Goal: Information Seeking & Learning: Find specific fact

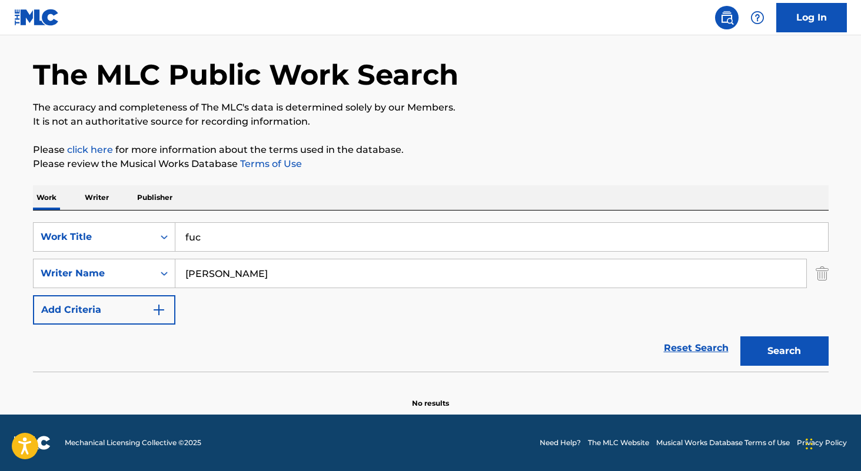
type input "fuc k"
type input "mess"
click at [301, 270] on input "christopher crabb" at bounding box center [490, 274] width 631 height 28
type input "eigendorf"
click at [740, 337] on button "Search" at bounding box center [784, 351] width 88 height 29
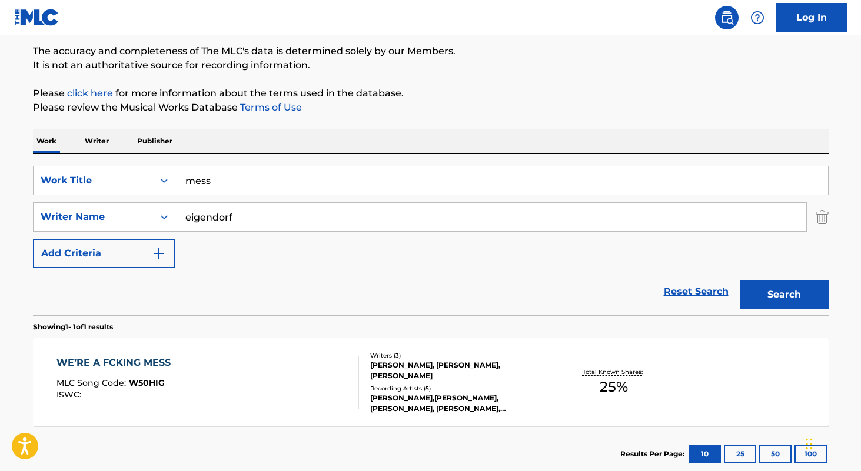
scroll to position [169, 0]
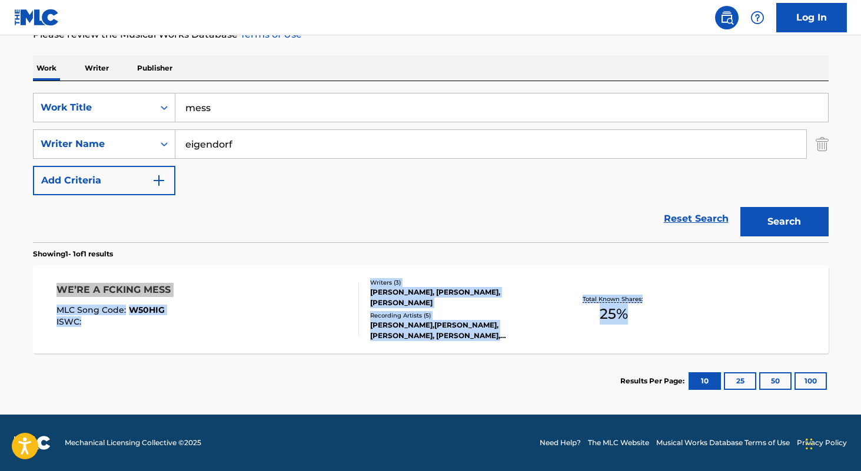
click at [300, 111] on input "mess" at bounding box center [501, 108] width 653 height 28
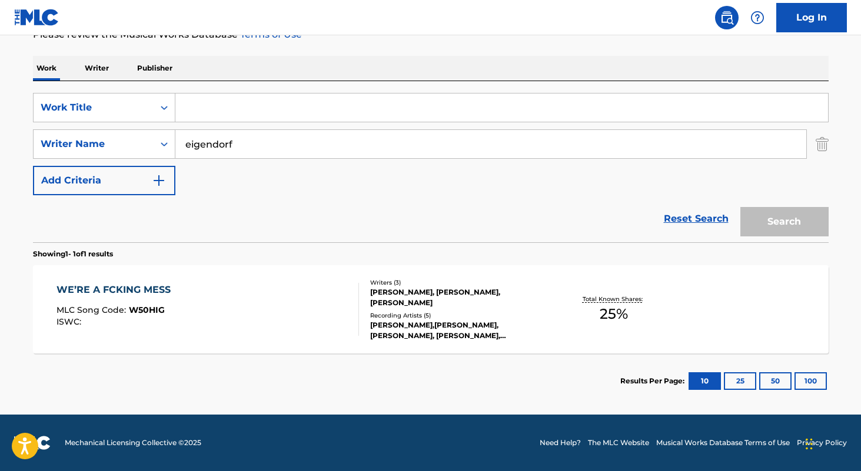
paste input "Dime Si Vas a Volver"
type input "Dime Si Vas a Volver"
click at [294, 142] on input "eigendorf" at bounding box center [490, 144] width 631 height 28
type input "benito"
click at [740, 207] on button "Search" at bounding box center [784, 221] width 88 height 29
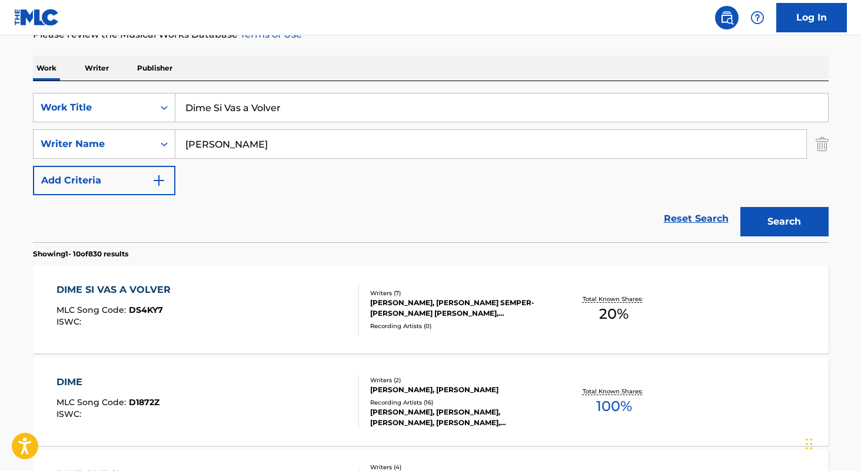
scroll to position [208, 0]
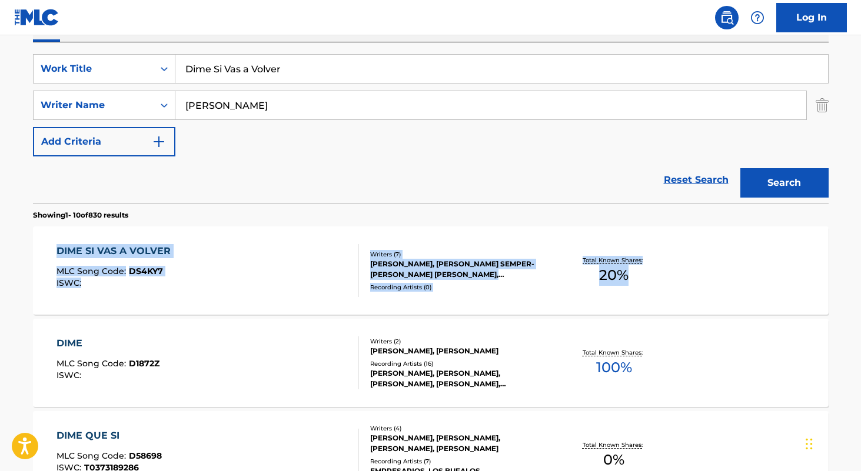
click at [317, 68] on input "Dime Si Vas a Volver" at bounding box center [501, 69] width 653 height 28
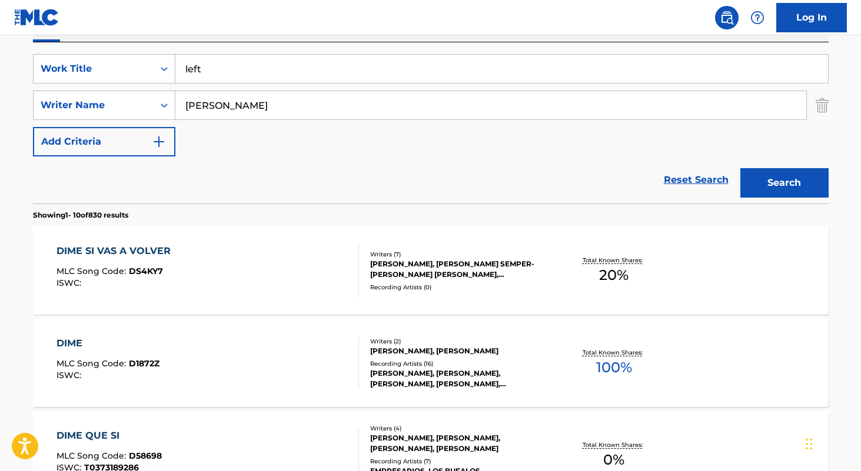
type input "left"
click at [301, 117] on input "benito" at bounding box center [490, 105] width 631 height 28
type input "caleb hutchinson"
click at [740, 168] on button "Search" at bounding box center [784, 182] width 88 height 29
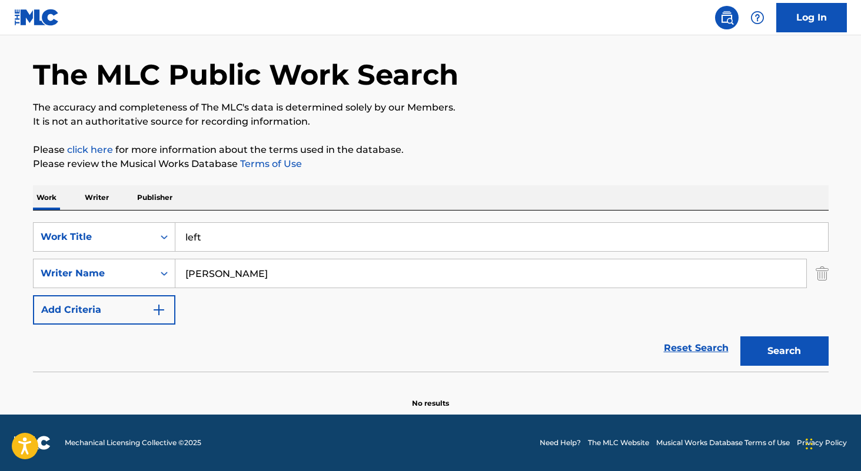
scroll to position [39, 0]
type input "patrick kindlon"
click at [301, 242] on input "left" at bounding box center [501, 237] width 653 height 28
type input "demolition"
click at [740, 337] on button "Search" at bounding box center [784, 351] width 88 height 29
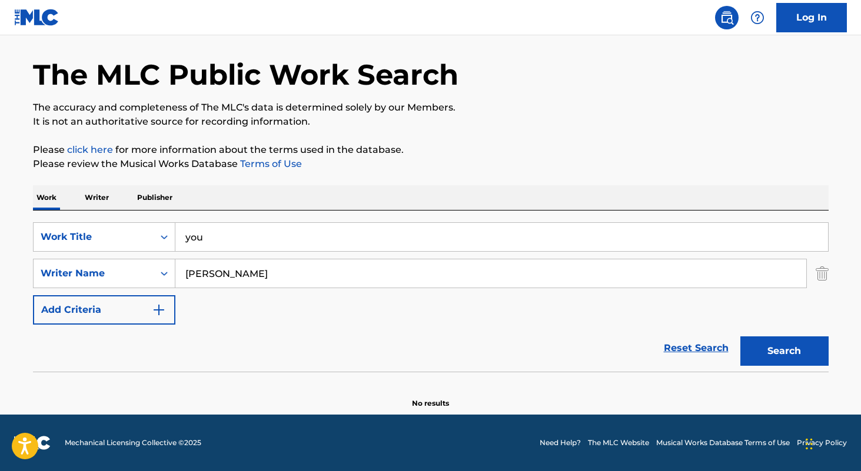
type input "you"
click at [325, 279] on input "patrick kindlon" at bounding box center [490, 274] width 631 height 28
type input "sebastian biesler"
click at [740, 337] on button "Search" at bounding box center [784, 351] width 88 height 29
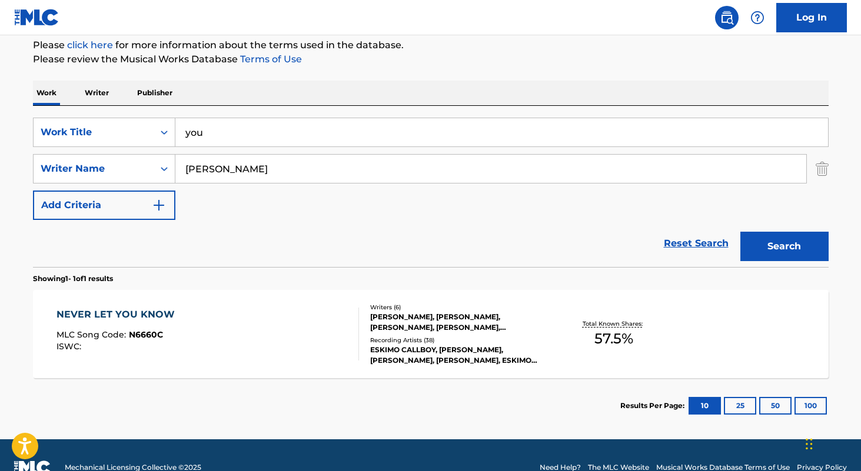
scroll to position [169, 0]
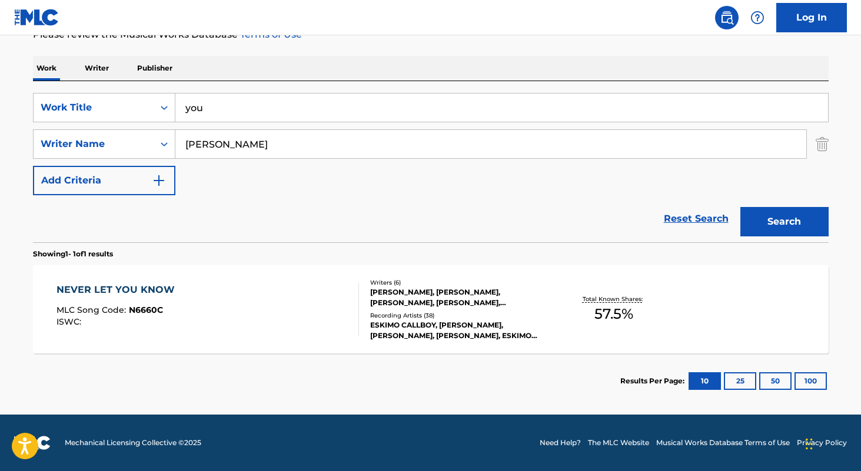
click at [275, 117] on input "you" at bounding box center [501, 108] width 653 height 28
type input "i"
click at [740, 207] on button "Search" at bounding box center [784, 221] width 88 height 29
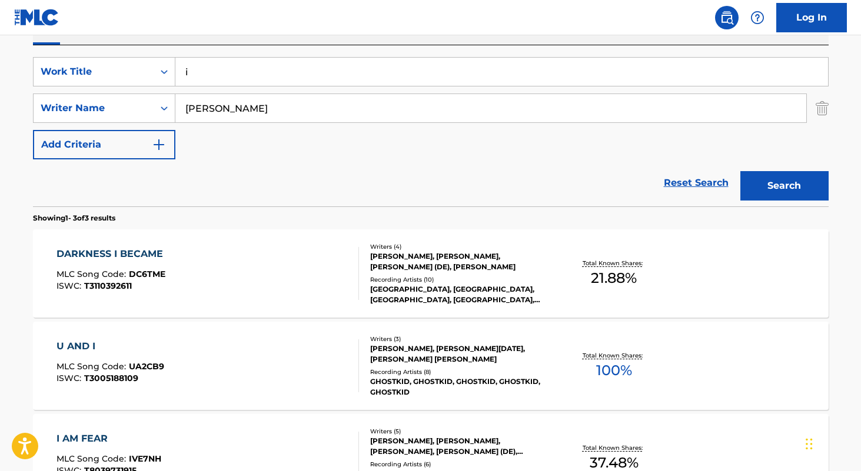
scroll to position [229, 0]
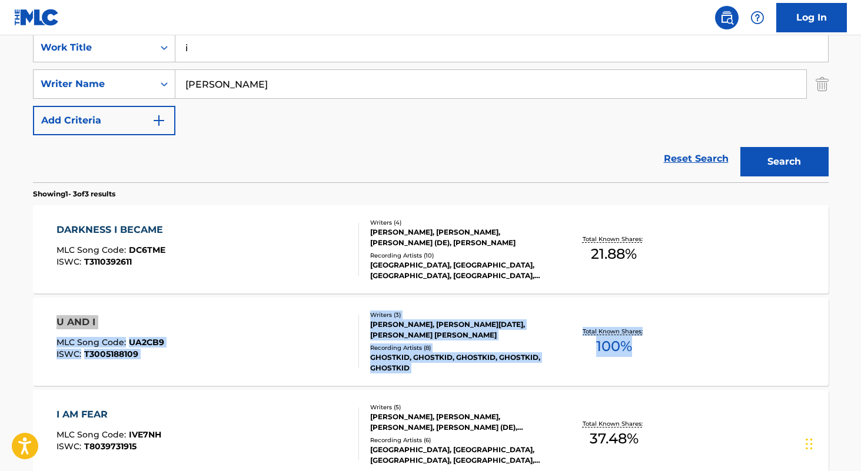
click at [304, 82] on input "sebastian biesler" at bounding box center [490, 84] width 631 height 28
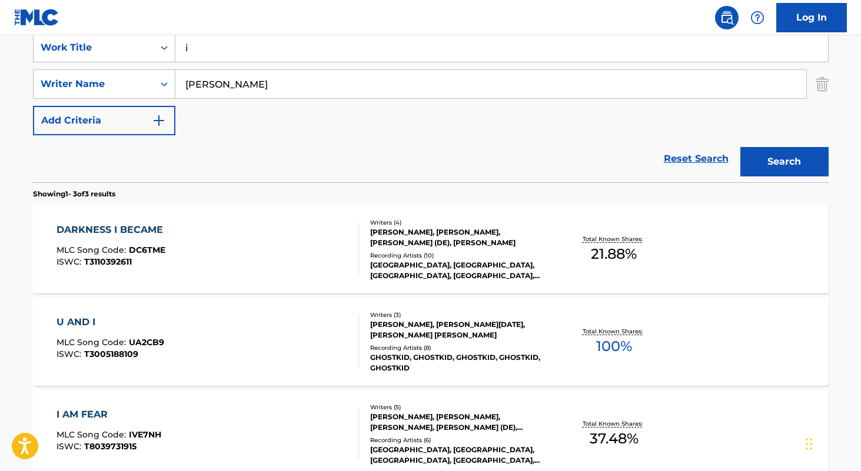
type input "heather morgan"
click at [294, 52] on input "i" at bounding box center [501, 48] width 653 height 28
type input "miles"
click at [740, 147] on button "Search" at bounding box center [784, 161] width 88 height 29
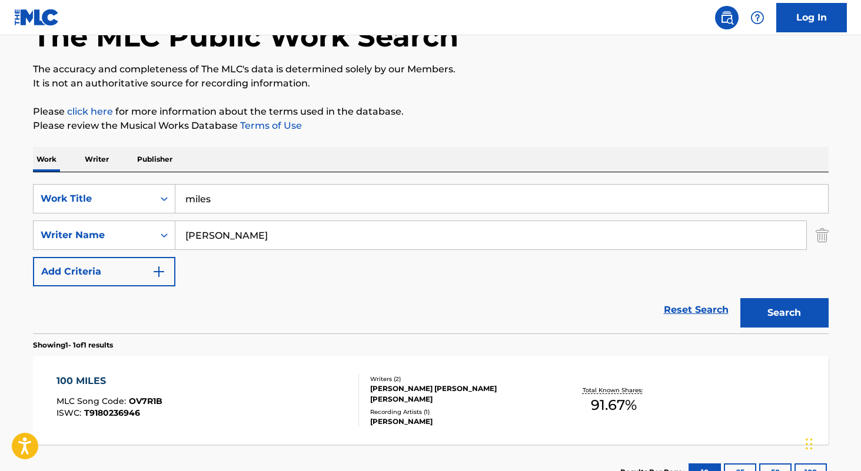
scroll to position [169, 0]
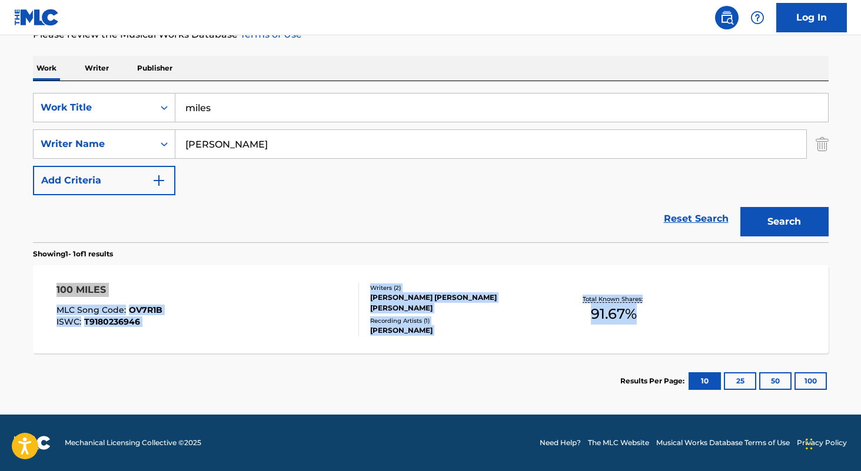
click at [308, 113] on input "miles" at bounding box center [501, 108] width 653 height 28
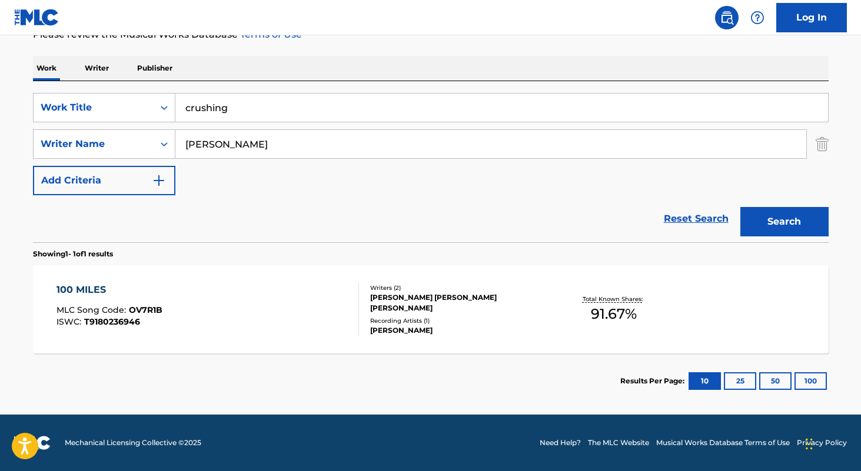
type input "crushing"
click at [312, 140] on input "heather morgan" at bounding box center [490, 144] width 631 height 28
type input "blauer"
click at [740, 207] on button "Search" at bounding box center [784, 221] width 88 height 29
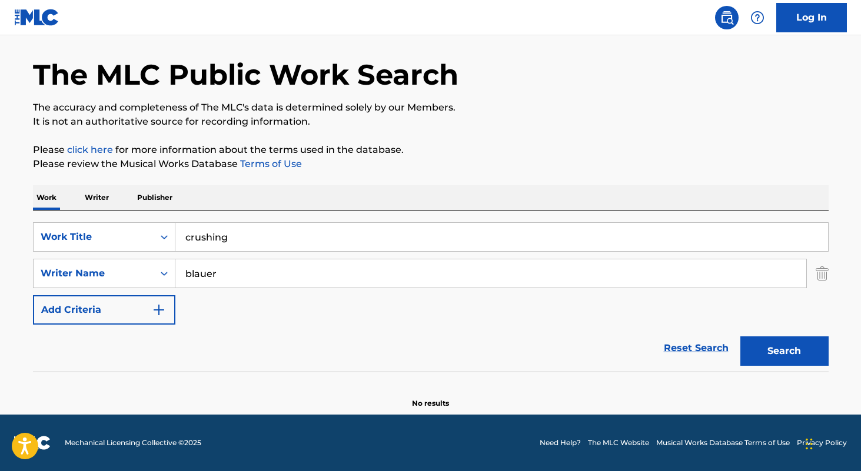
scroll to position [39, 0]
type input "colton jean"
click at [277, 243] on input "crushing" at bounding box center [501, 237] width 653 height 28
type input "pray"
click at [740, 337] on button "Search" at bounding box center [784, 351] width 88 height 29
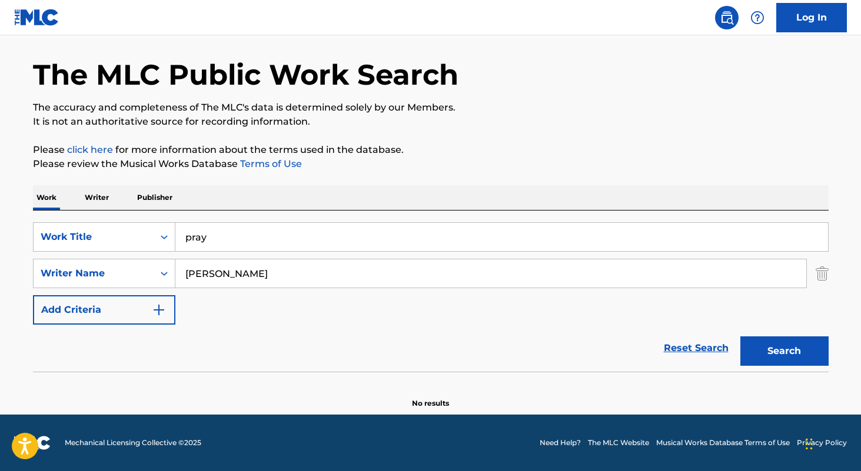
click at [309, 270] on input "colton jean" at bounding box center [490, 274] width 631 height 28
type input "anthony rotolico"
click at [315, 244] on input "pray" at bounding box center [501, 237] width 653 height 28
type input "anthem"
click at [740, 337] on button "Search" at bounding box center [784, 351] width 88 height 29
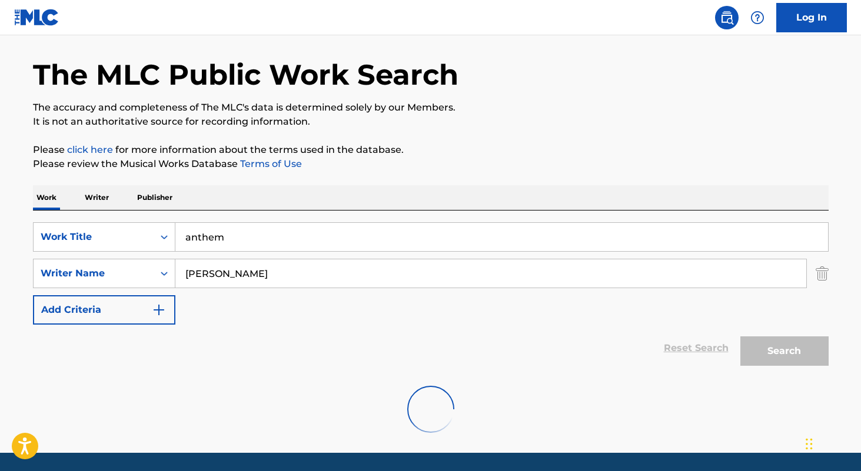
click at [326, 282] on input "anthony rotolico" at bounding box center [490, 274] width 631 height 28
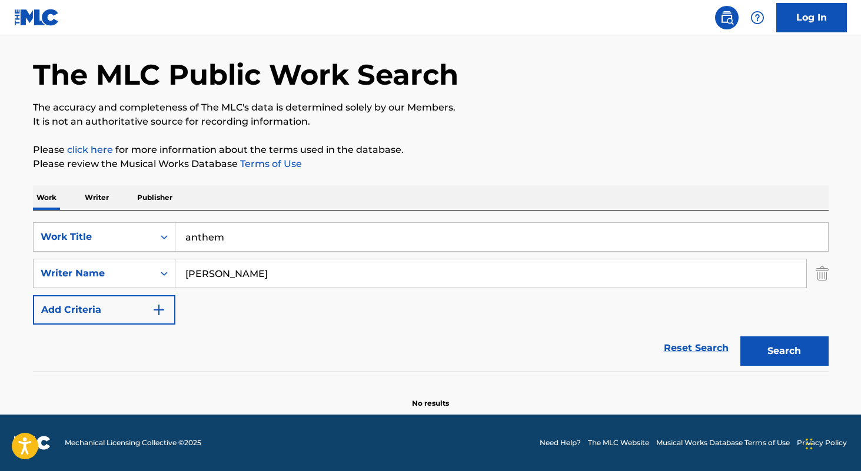
type input "ryan oliver"
click at [348, 236] on input "anthem" at bounding box center [501, 237] width 653 height 28
type input "leave"
click at [740, 337] on button "Search" at bounding box center [784, 351] width 88 height 29
click at [344, 243] on input "leave" at bounding box center [501, 237] width 653 height 28
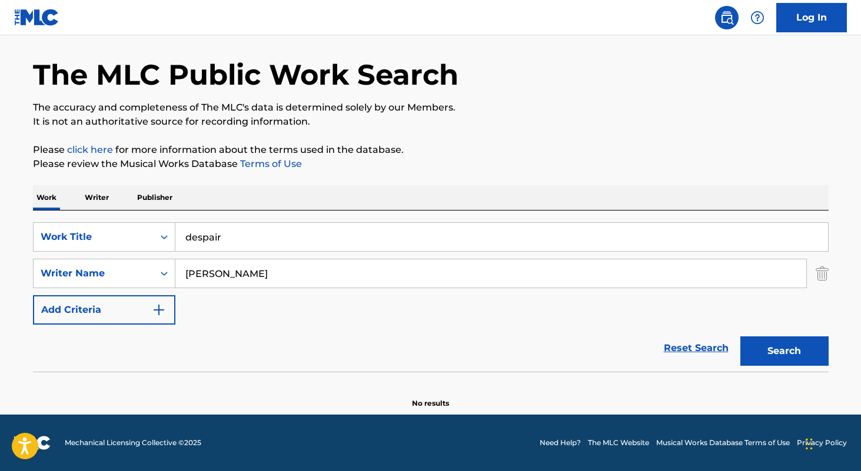
type input "despair"
click at [321, 282] on input "ryan oliver" at bounding box center [490, 274] width 631 height 28
type input "matthew kerekes"
click at [740, 337] on button "Search" at bounding box center [784, 351] width 88 height 29
click at [281, 232] on input "despair" at bounding box center [501, 237] width 653 height 28
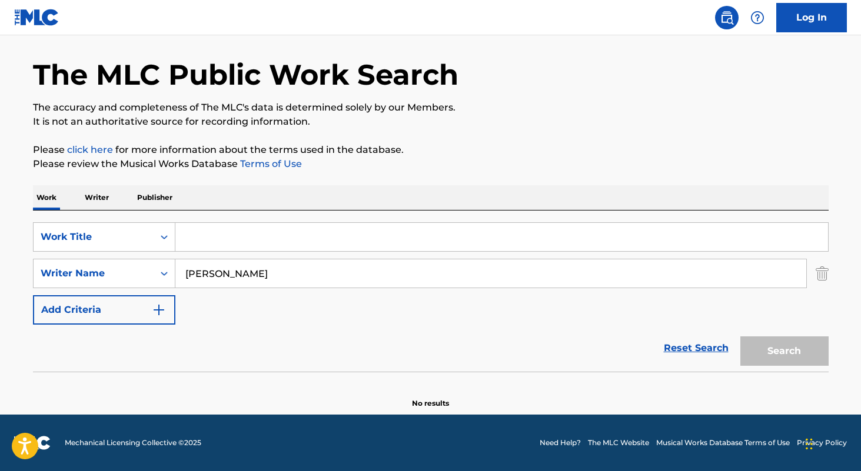
paste input "Don't You Ever Stop"
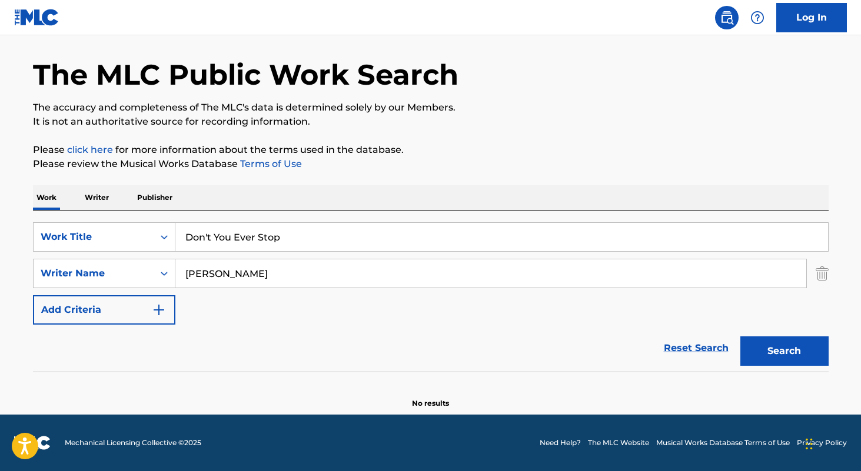
type input "Don't You Ever Stop"
click at [302, 280] on input "matthew kerekes" at bounding box center [490, 274] width 631 height 28
type input "cassiano toma"
click at [740, 337] on button "Search" at bounding box center [784, 351] width 88 height 29
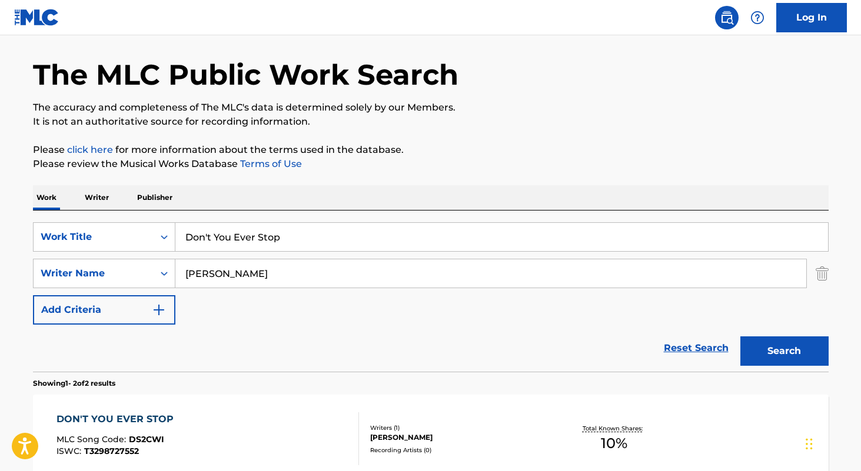
scroll to position [157, 0]
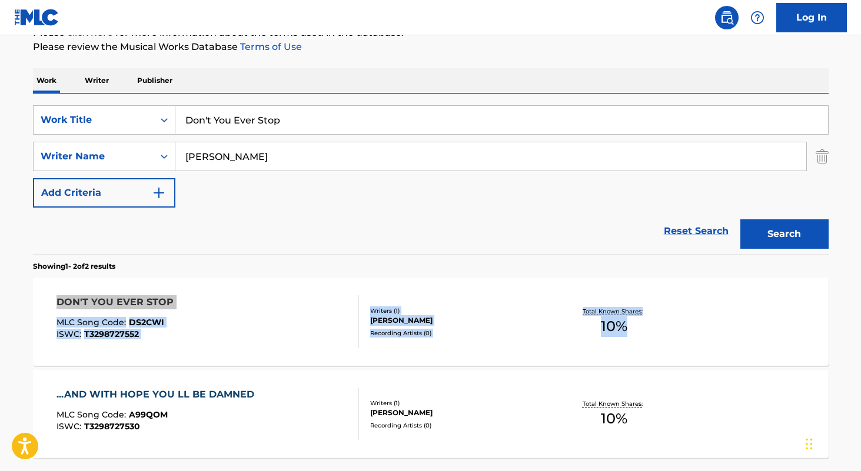
click at [310, 113] on input "Don't You Ever Stop" at bounding box center [501, 120] width 653 height 28
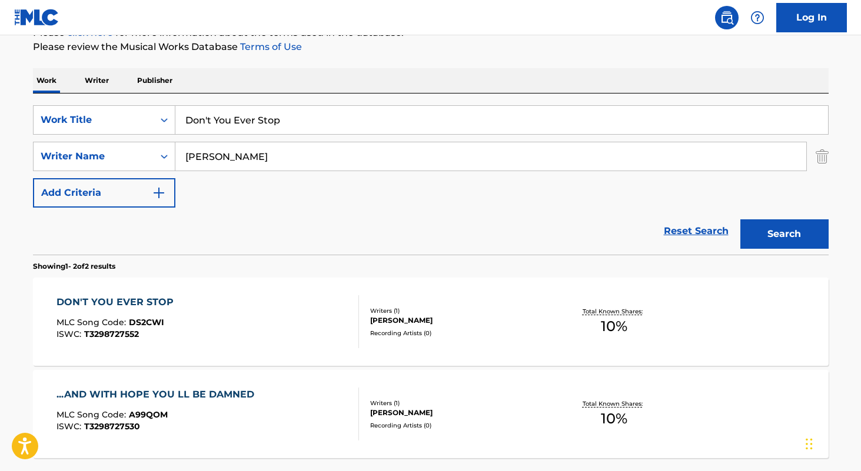
paste input "by"
type input "by"
click at [297, 157] on input "cassiano toma" at bounding box center [490, 156] width 631 height 28
type input "jorden thorpe"
click at [740, 220] on button "Search" at bounding box center [784, 234] width 88 height 29
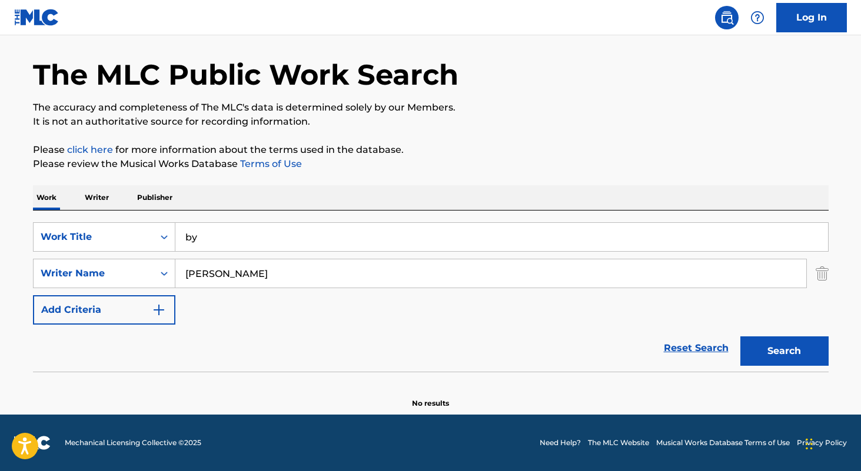
scroll to position [39, 0]
type input "benjamin gordon"
click at [330, 244] on input "by" at bounding box center [501, 237] width 653 height 28
click at [740, 337] on button "Search" at bounding box center [784, 351] width 88 height 29
type input "tongue"
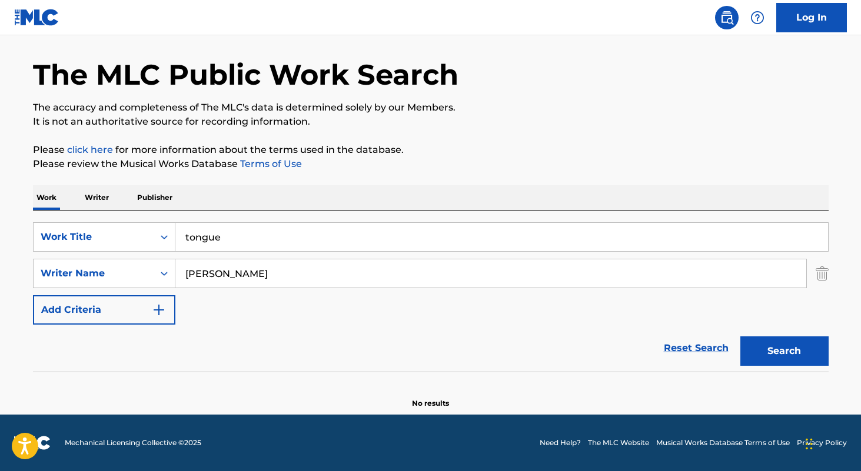
click at [740, 337] on button "Search" at bounding box center [784, 351] width 88 height 29
click at [323, 280] on input "benjamin gordon" at bounding box center [490, 274] width 631 height 28
type input "amy schmalkuche"
click at [321, 246] on input "tongue" at bounding box center [501, 237] width 653 height 28
type input "pretty"
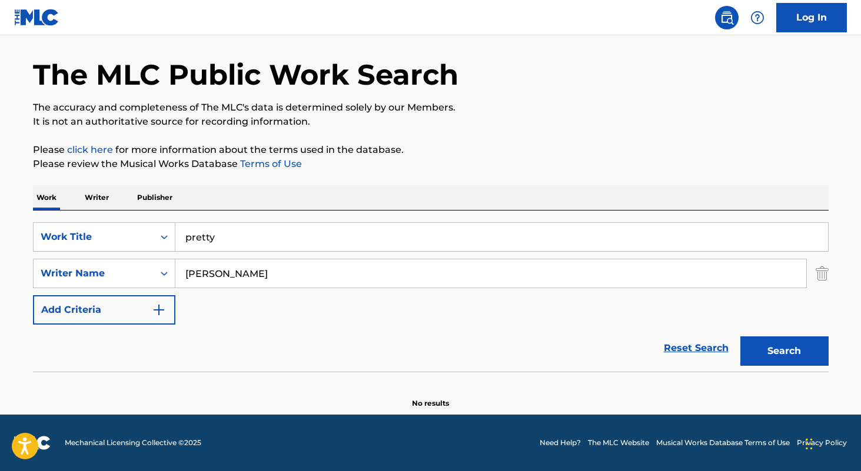
click at [740, 337] on button "Search" at bounding box center [784, 351] width 88 height 29
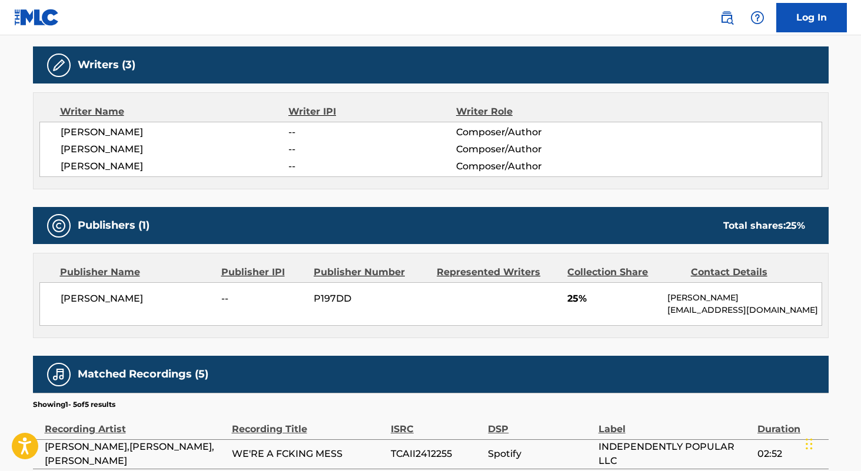
scroll to position [325, 0]
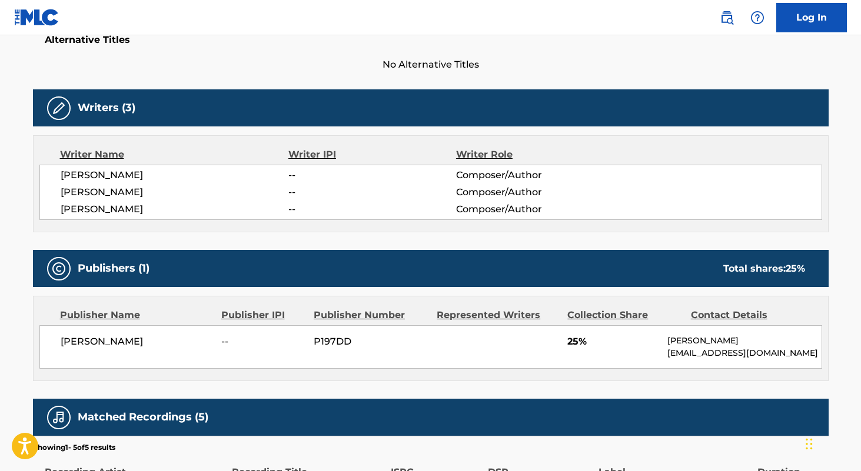
drag, startPoint x: 164, startPoint y: 340, endPoint x: 63, endPoint y: 341, distance: 101.2
click at [63, 341] on span "[PERSON_NAME]" at bounding box center [137, 342] width 152 height 14
copy span "[PERSON_NAME]"
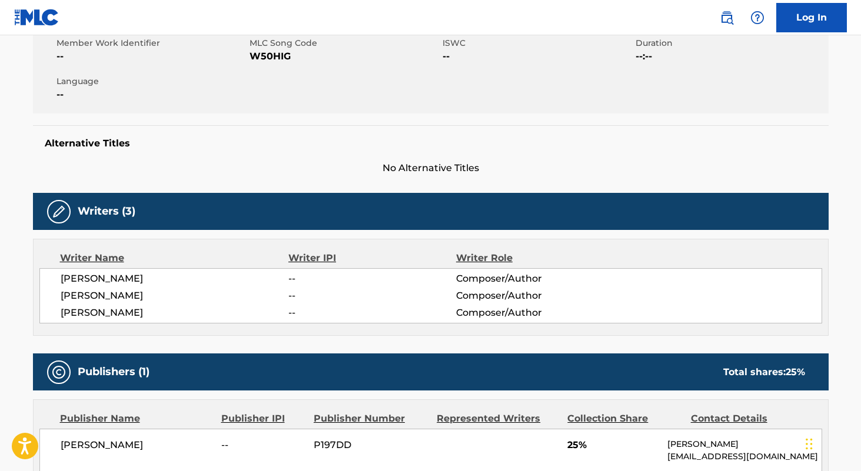
scroll to position [27, 0]
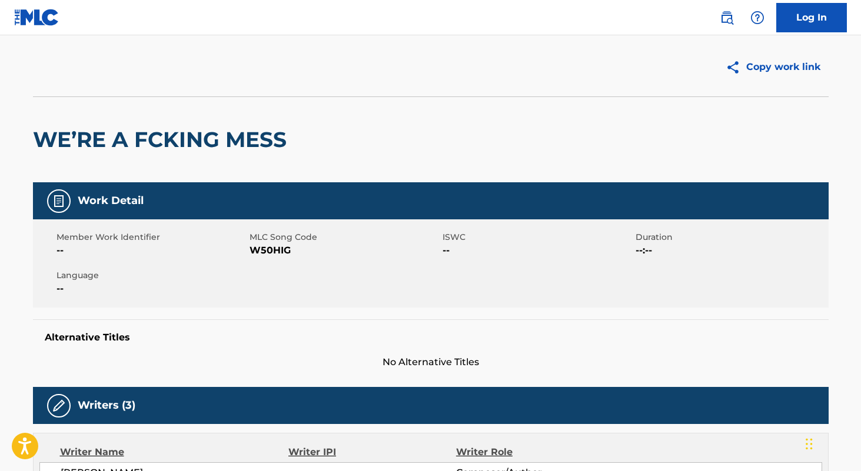
click at [269, 242] on span "MLC Song Code" at bounding box center [345, 237] width 190 height 12
click at [267, 250] on span "W50HIG" at bounding box center [345, 251] width 190 height 14
copy span "W50HIG"
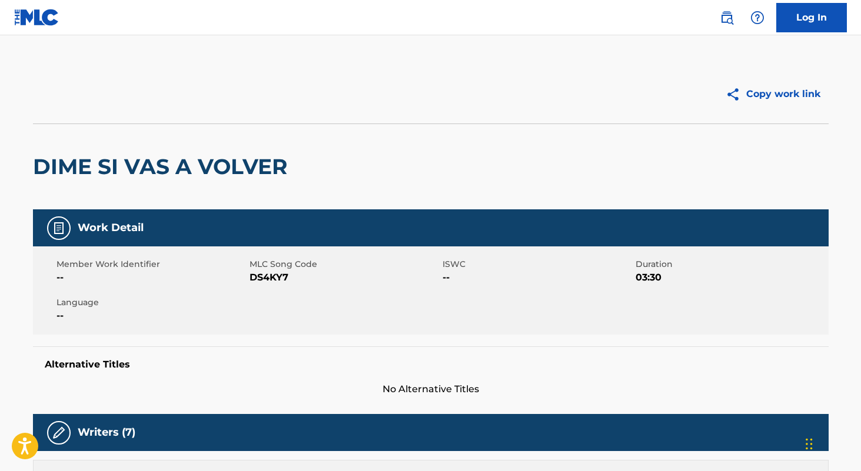
click at [272, 280] on span "DS4KY7" at bounding box center [345, 278] width 190 height 14
copy span "DS4KY7"
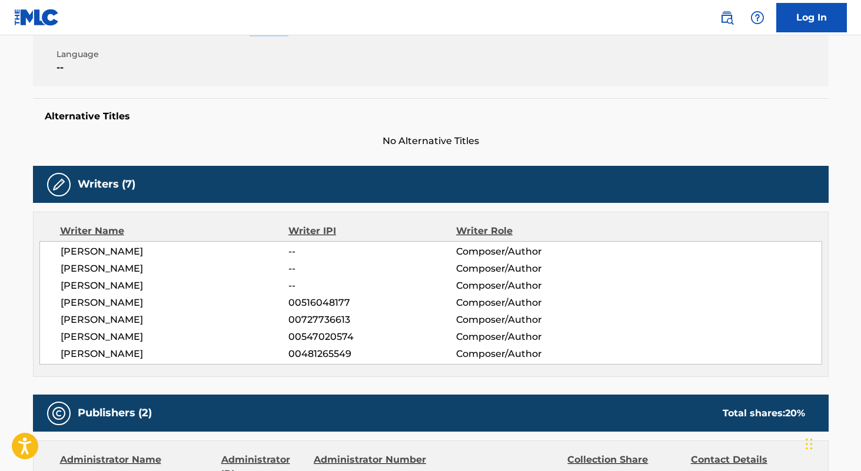
scroll to position [250, 0]
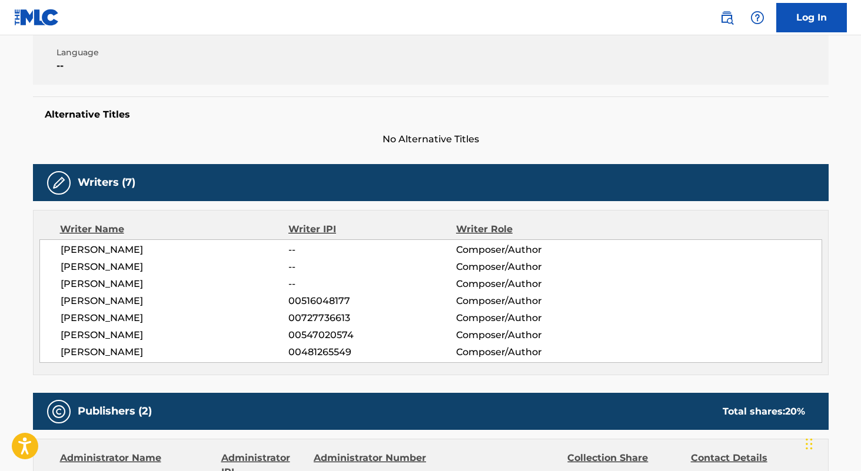
click at [329, 314] on span "00727736613" at bounding box center [371, 318] width 167 height 14
copy span "00727736613"
click at [325, 298] on span "00516048177" at bounding box center [371, 301] width 167 height 14
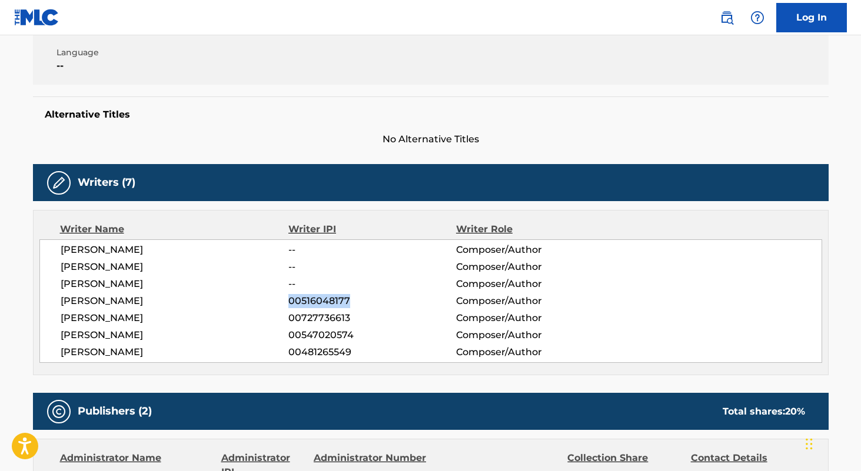
copy span "00516048177"
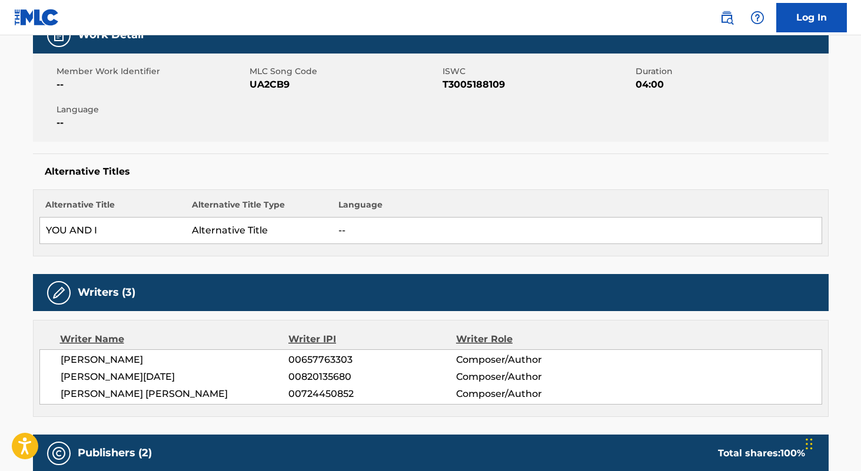
scroll to position [175, 0]
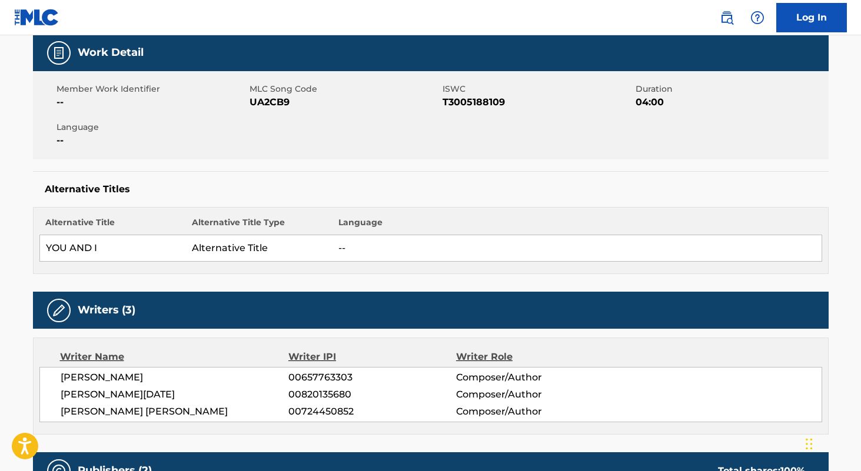
click at [469, 104] on span "T3005188109" at bounding box center [538, 102] width 190 height 14
copy span "T3005188109"
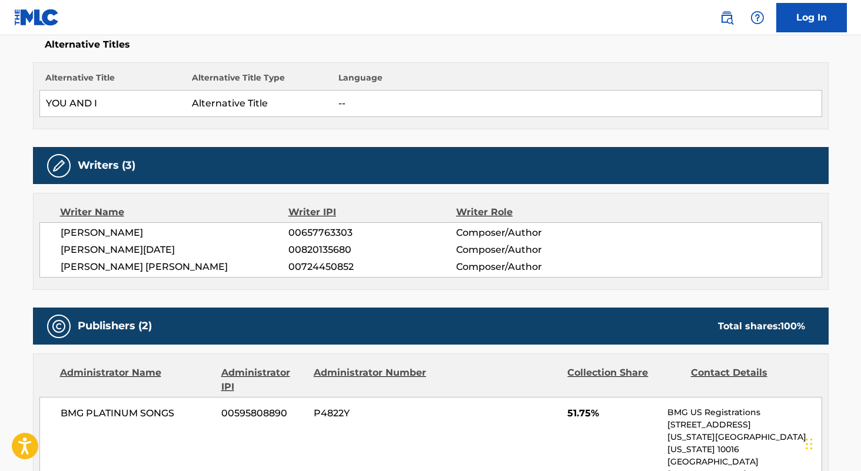
click at [324, 234] on span "00657763303" at bounding box center [371, 233] width 167 height 14
copy span "00657763303"
click at [338, 254] on span "00820135680" at bounding box center [371, 250] width 167 height 14
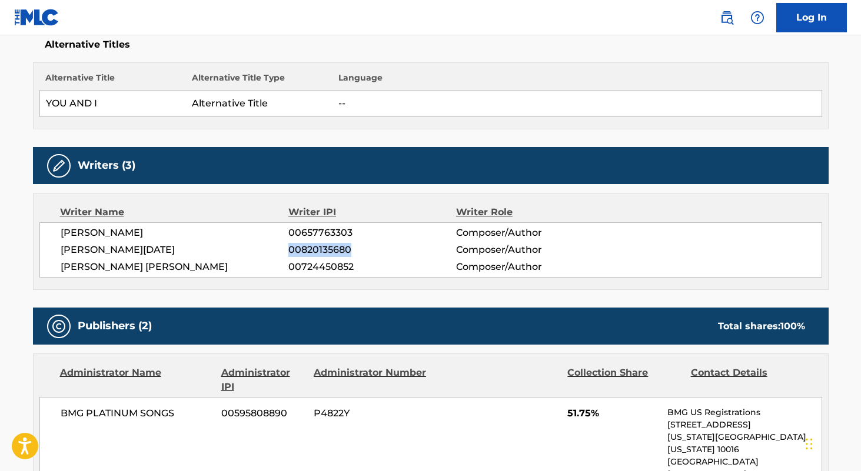
copy span "00820135680"
click at [318, 264] on span "00724450852" at bounding box center [371, 267] width 167 height 14
copy span "00724450852"
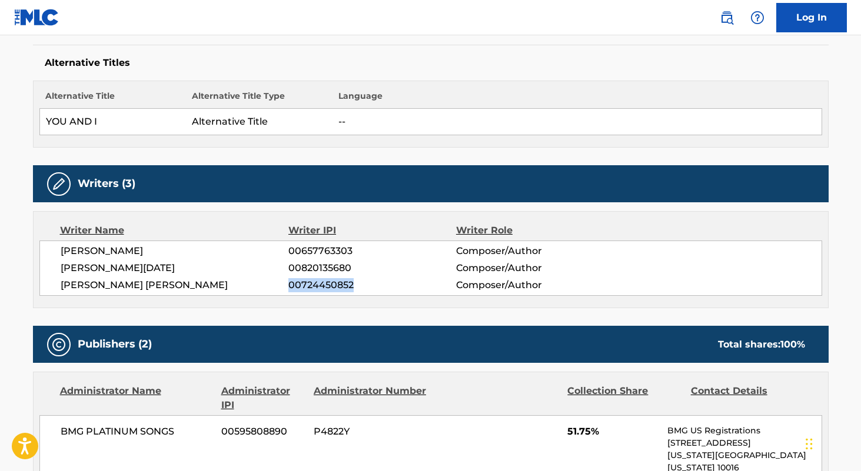
scroll to position [0, 0]
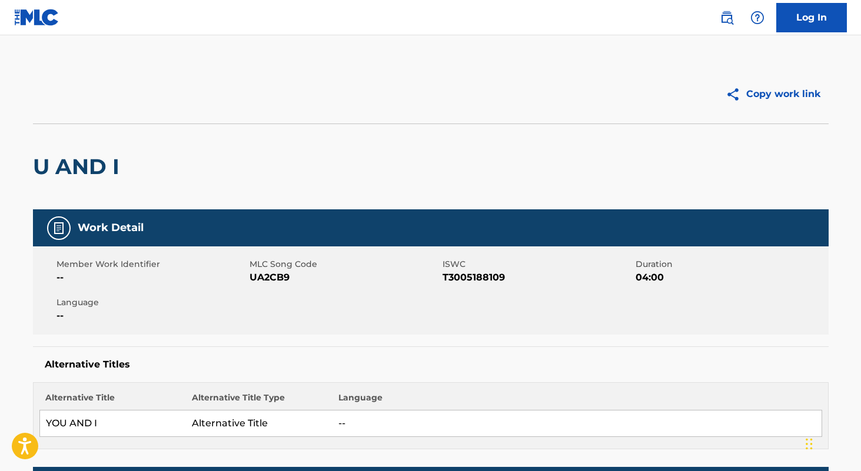
click at [281, 282] on span "UA2CB9" at bounding box center [345, 278] width 190 height 14
copy span "UA2CB9"
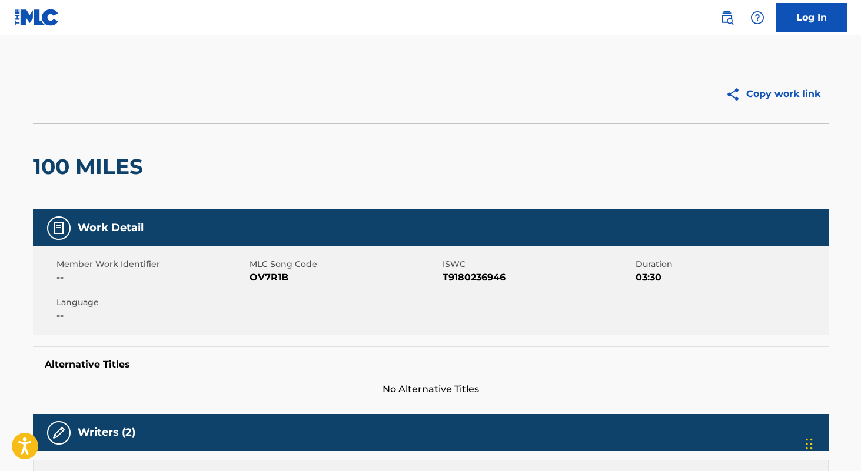
click at [277, 282] on span "OV7R1B" at bounding box center [345, 278] width 190 height 14
copy span "OV7R1B"
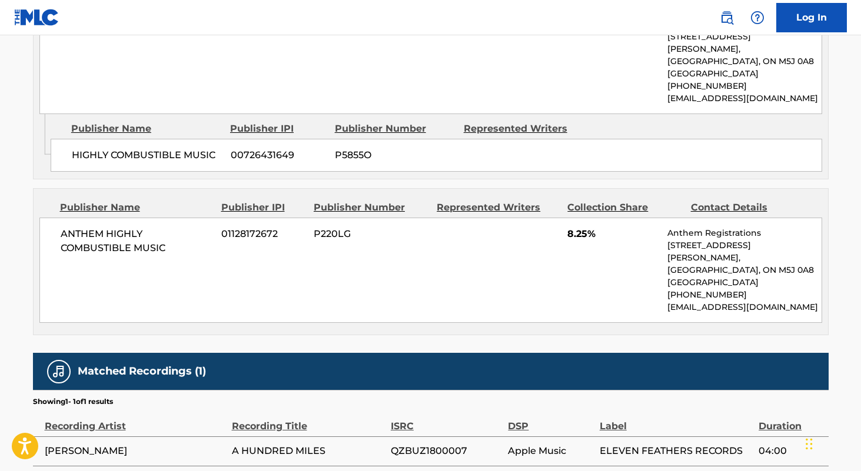
scroll to position [1434, 0]
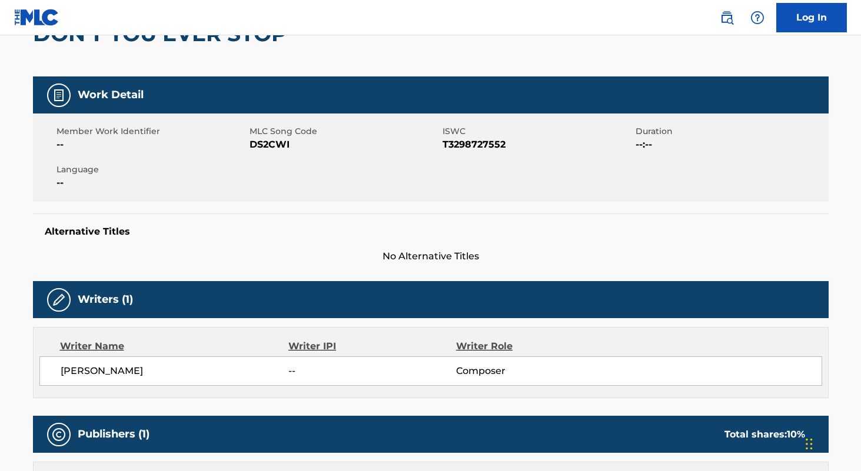
scroll to position [333, 0]
